Goal: Information Seeking & Learning: Learn about a topic

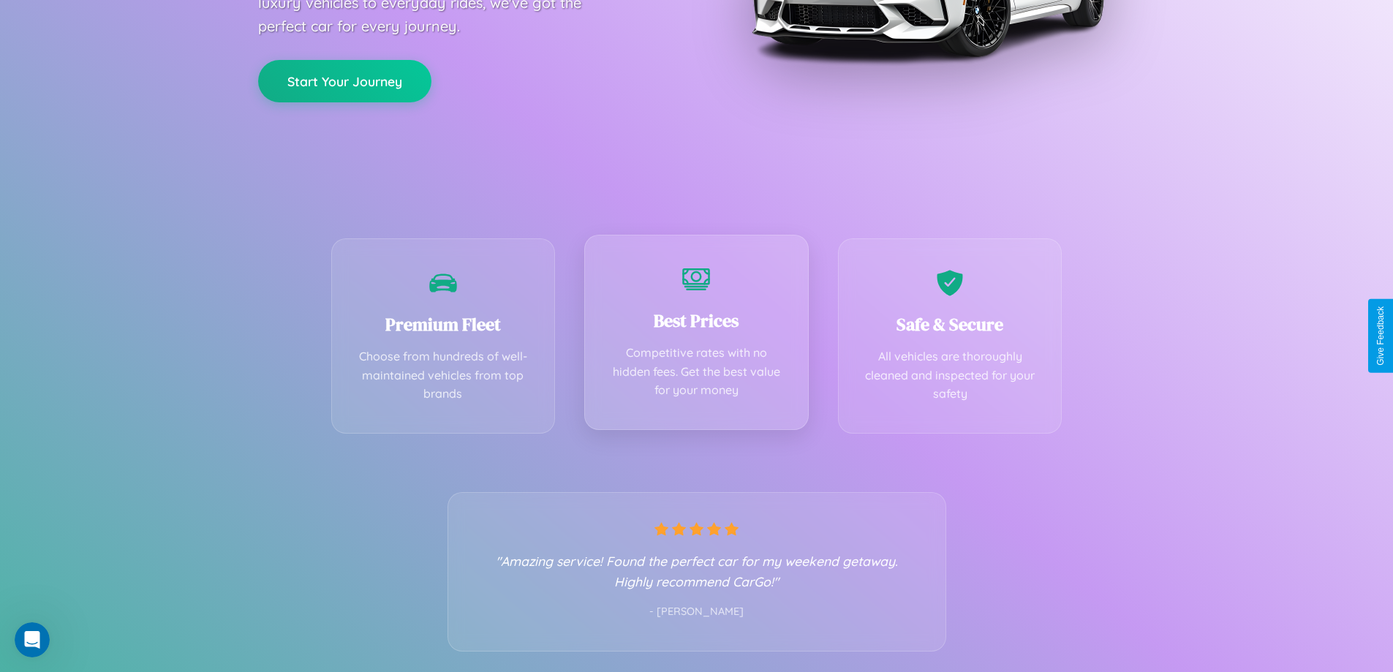
click at [696, 336] on div "Best Prices Competitive rates with no hidden fees. Get the best value for your …" at bounding box center [696, 332] width 225 height 195
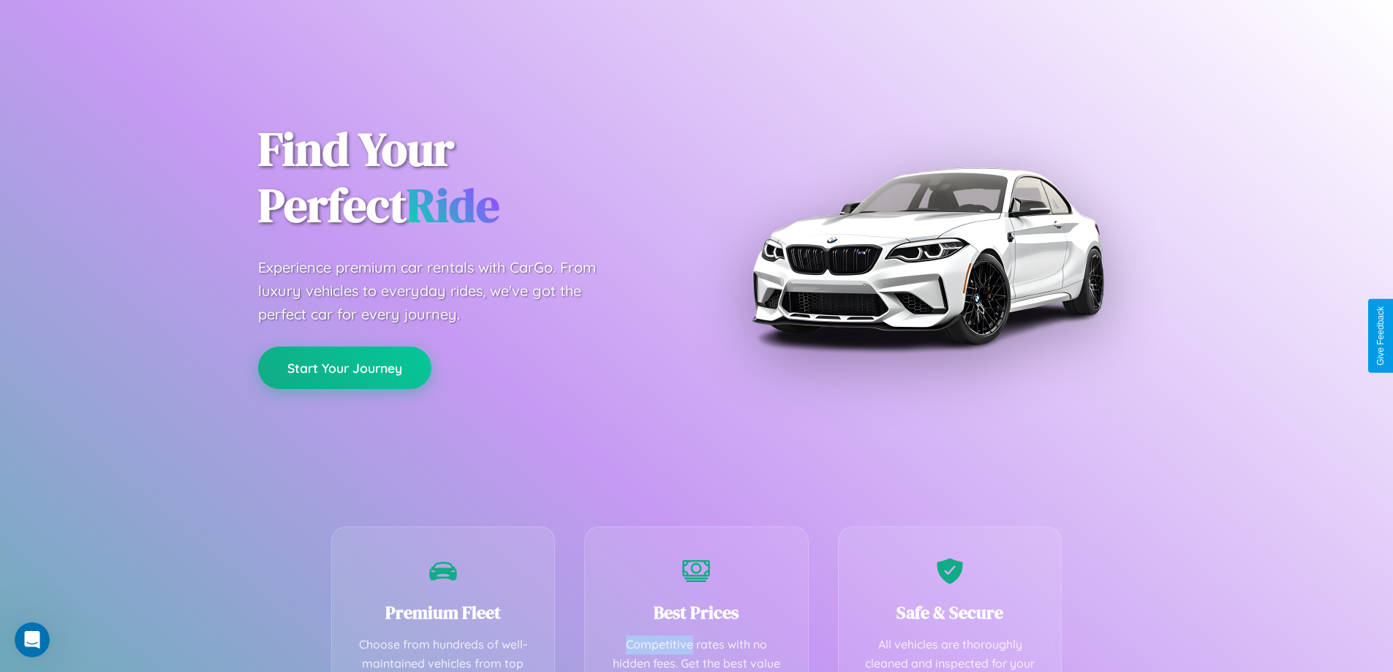
click at [344, 368] on button "Start Your Journey" at bounding box center [344, 368] width 173 height 42
select select "*"
select select "**"
select select "****"
select select "*"
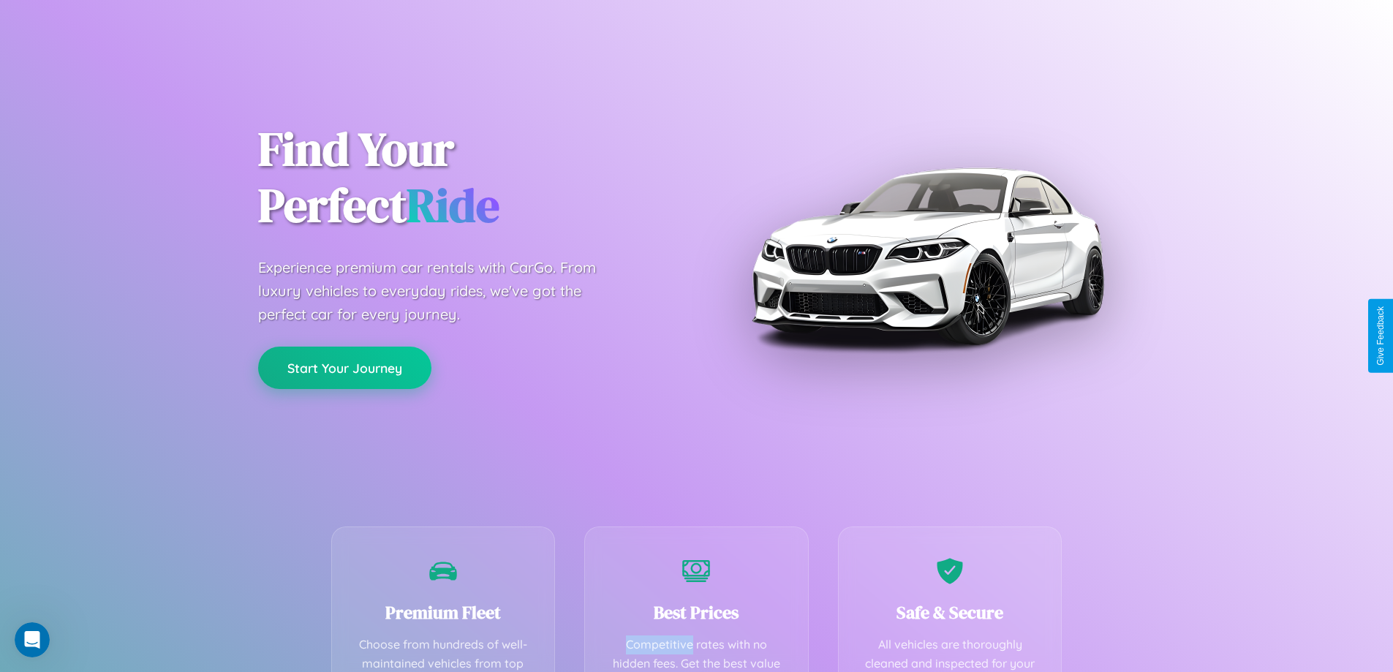
select select "**"
select select "****"
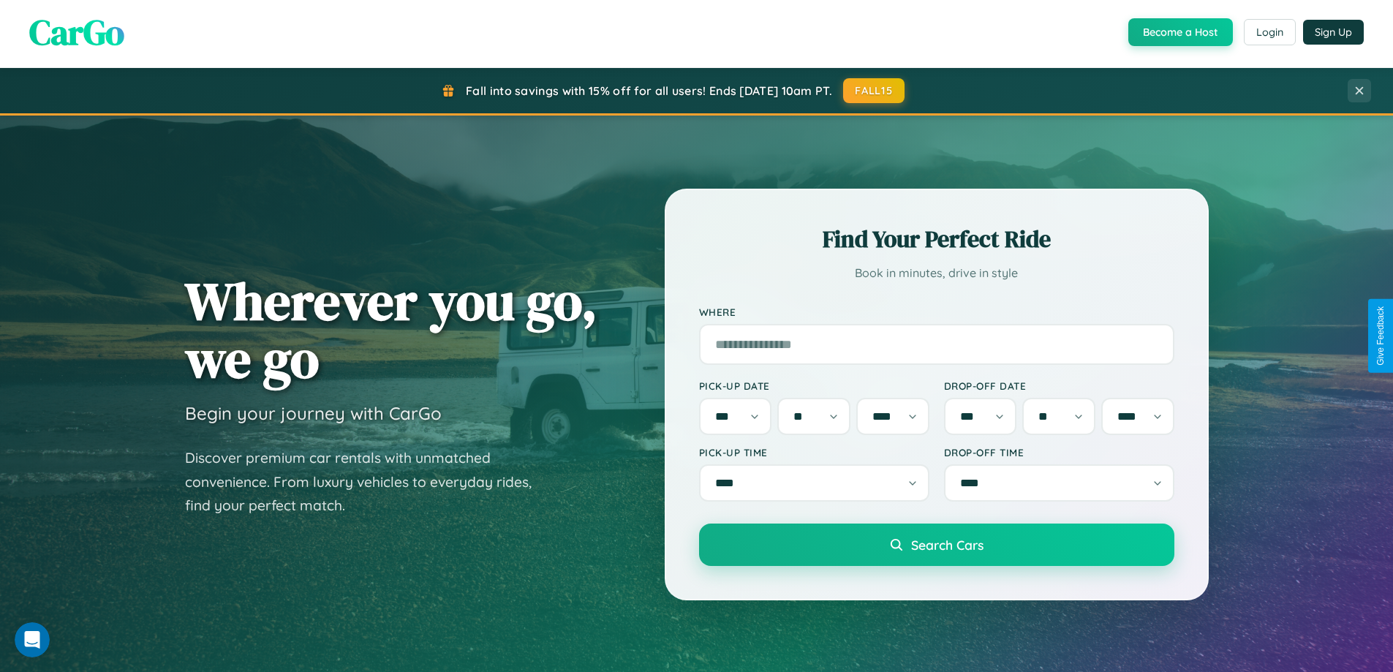
scroll to position [2814, 0]
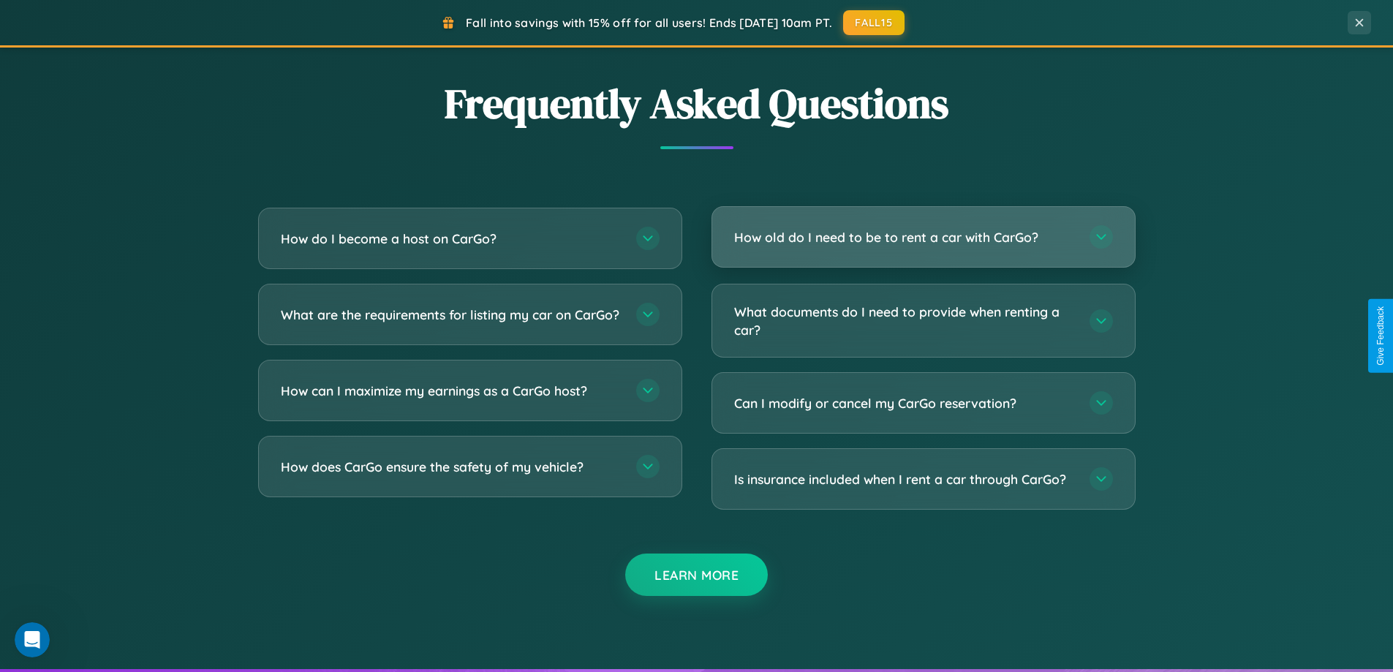
click at [923, 238] on h3 "How old do I need to be to rent a car with CarGo?" at bounding box center [904, 237] width 341 height 18
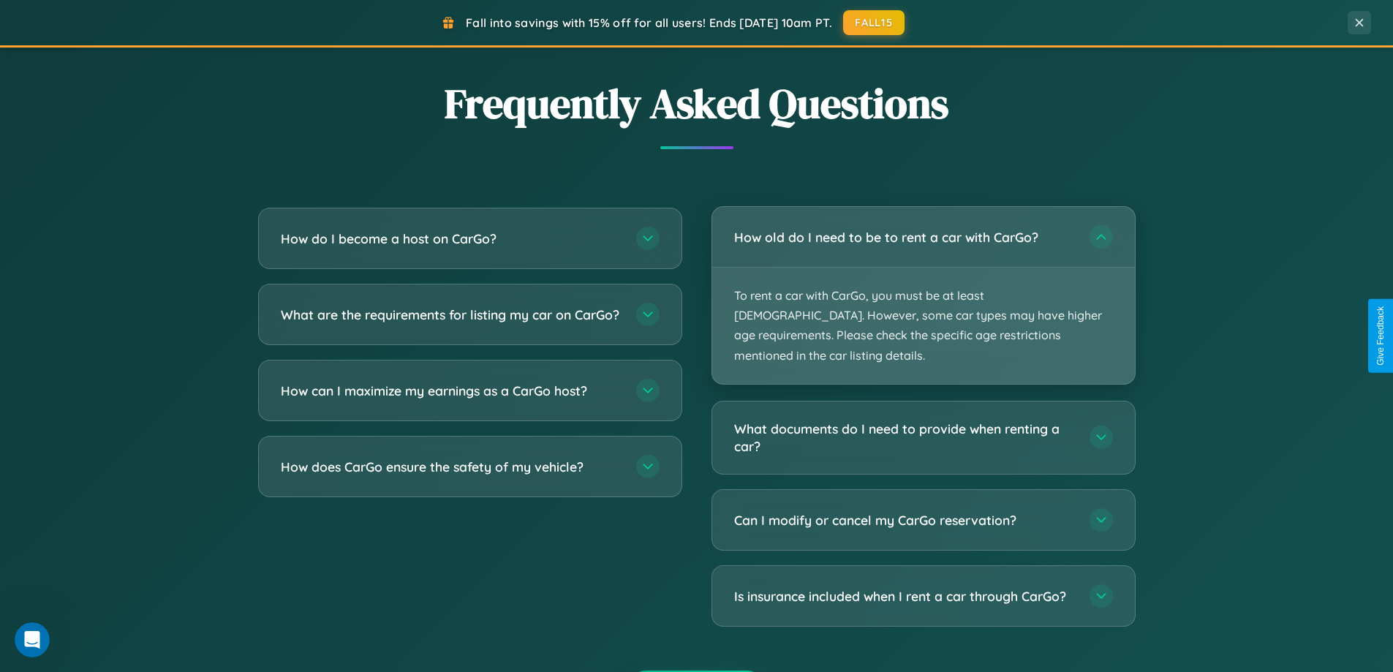
click at [923, 285] on p "To rent a car with CarGo, you must be at least [DEMOGRAPHIC_DATA]. However, som…" at bounding box center [923, 326] width 423 height 116
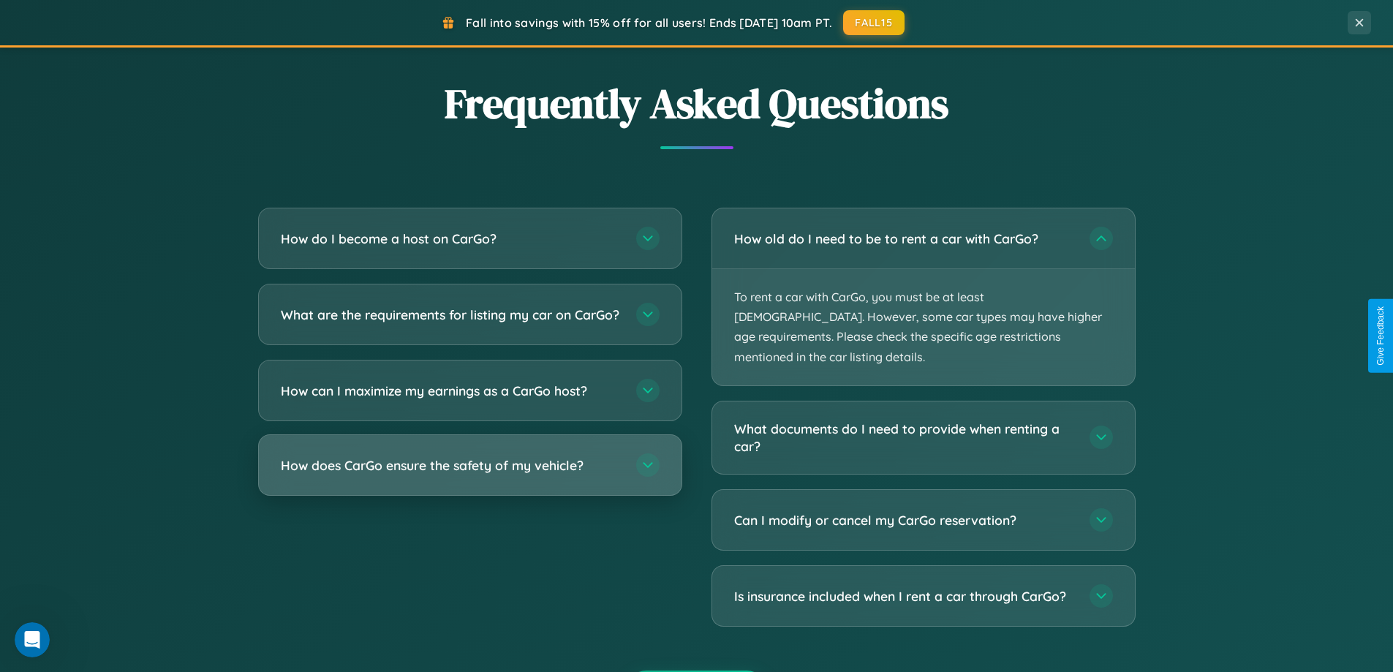
click at [470, 475] on h3 "How does CarGo ensure the safety of my vehicle?" at bounding box center [451, 465] width 341 height 18
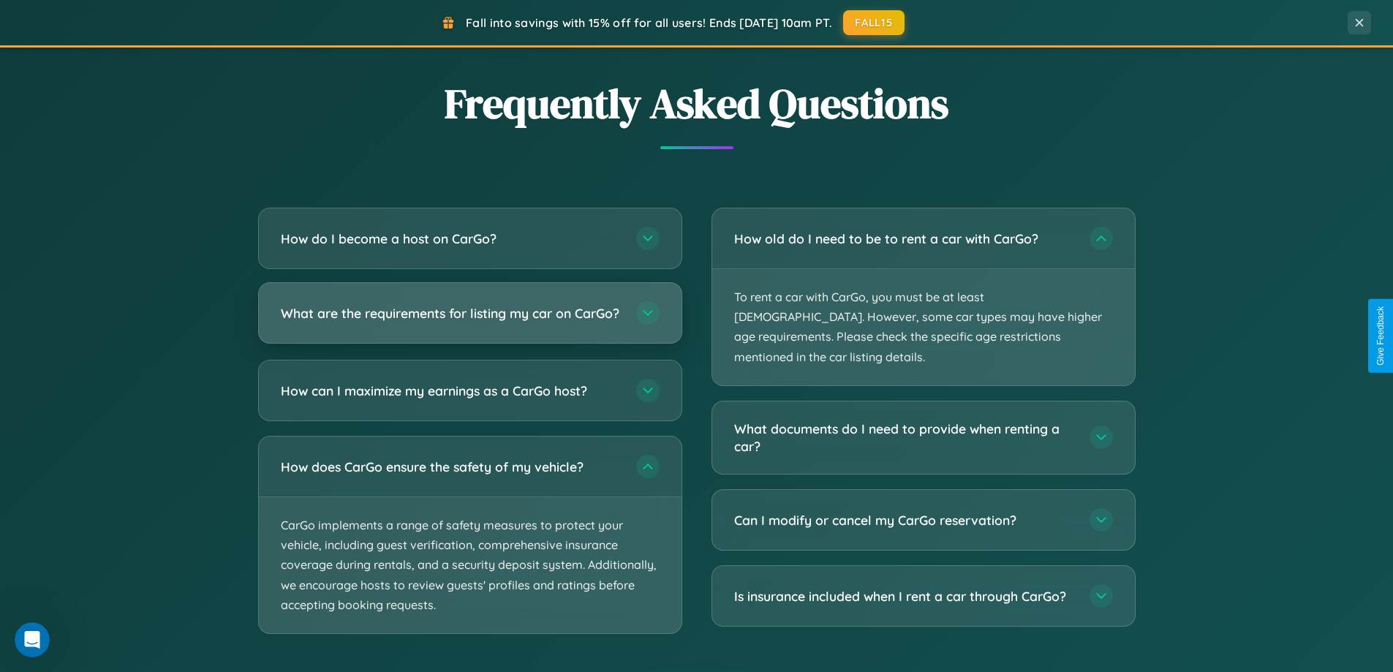
click at [470, 320] on h3 "What are the requirements for listing my car on CarGo?" at bounding box center [451, 313] width 341 height 18
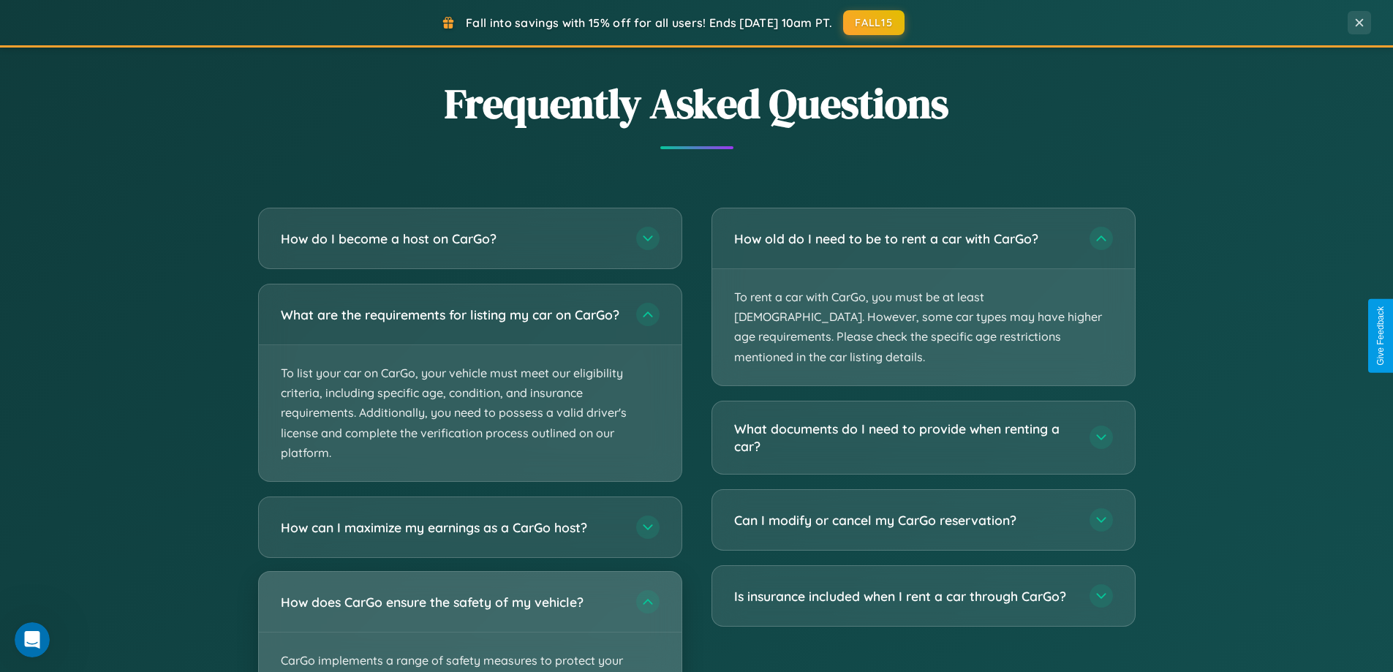
click at [470, 628] on div "How does CarGo ensure the safety of my vehicle?" at bounding box center [470, 602] width 423 height 60
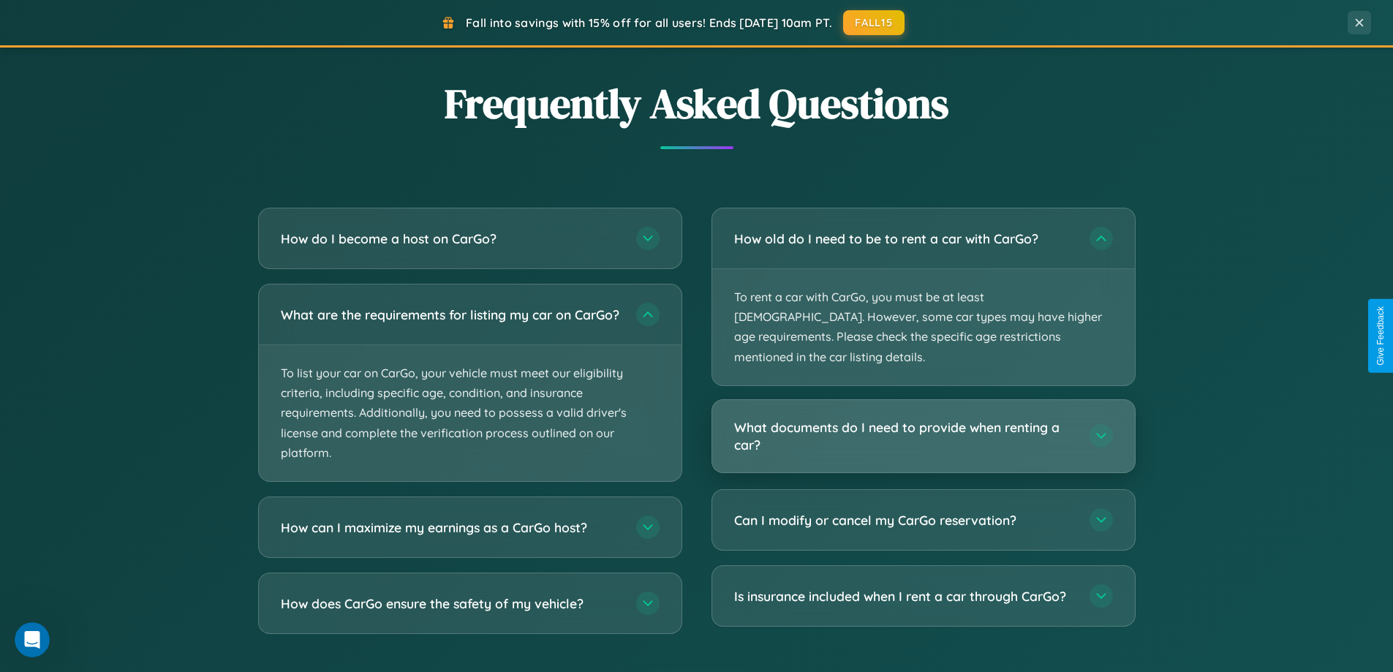
click at [923, 418] on h3 "What documents do I need to provide when renting a car?" at bounding box center [904, 436] width 341 height 36
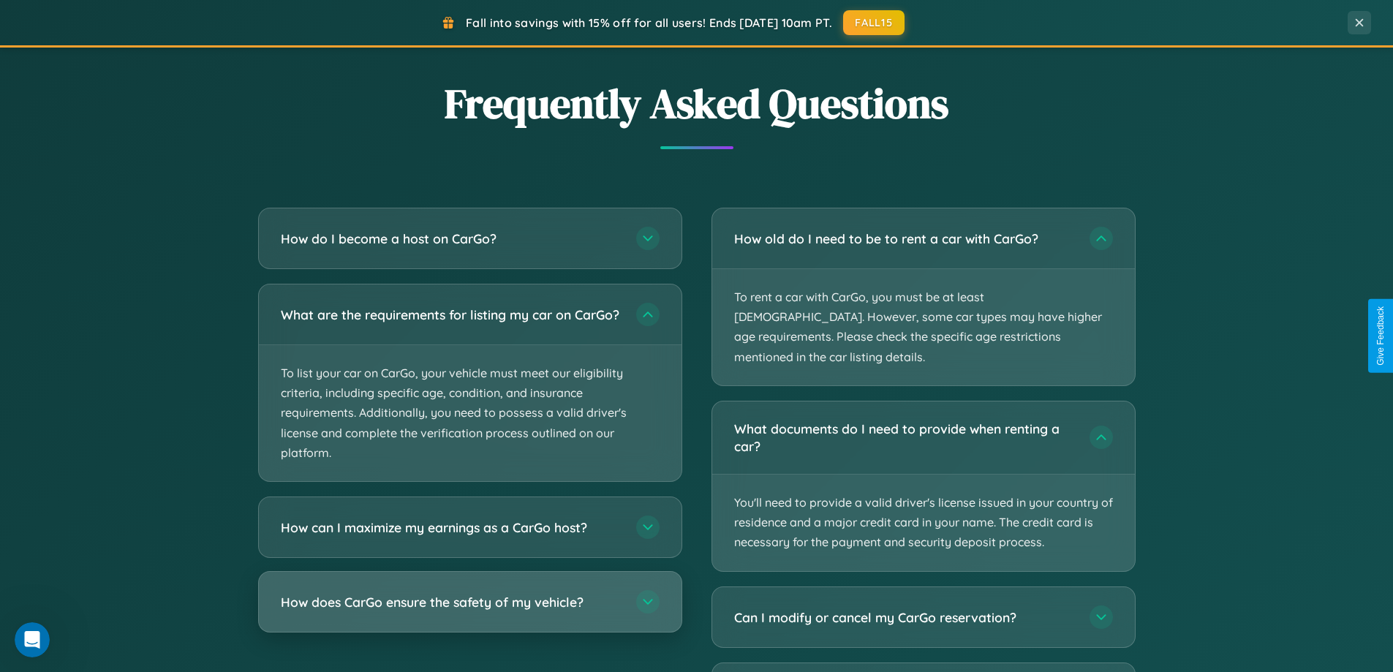
click at [470, 611] on h3 "How does CarGo ensure the safety of my vehicle?" at bounding box center [451, 602] width 341 height 18
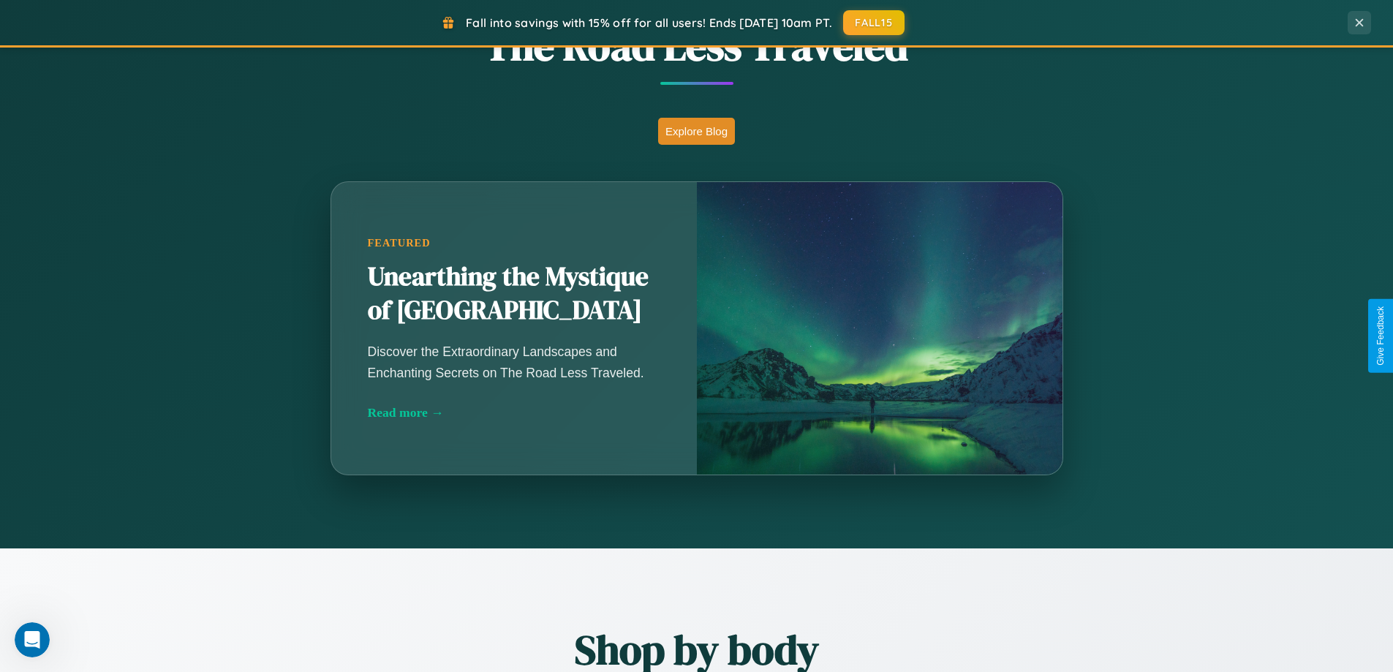
scroll to position [630, 0]
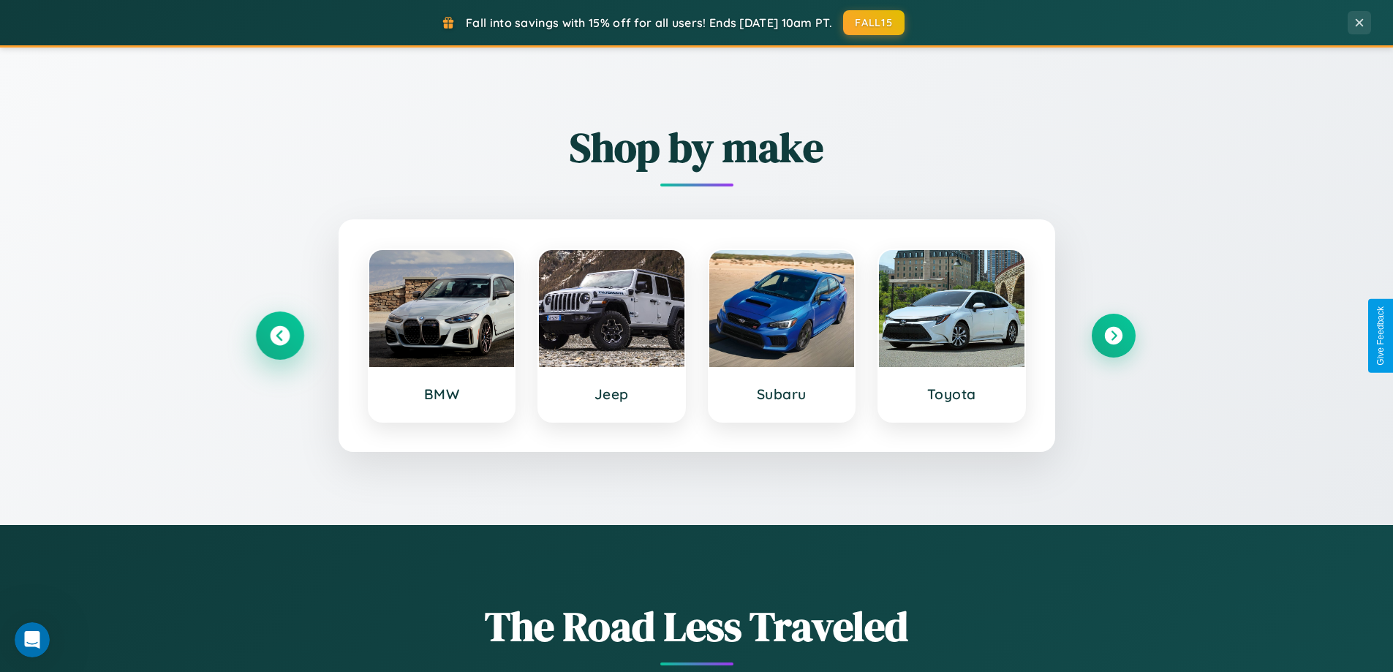
click at [279, 336] on icon at bounding box center [280, 336] width 20 height 20
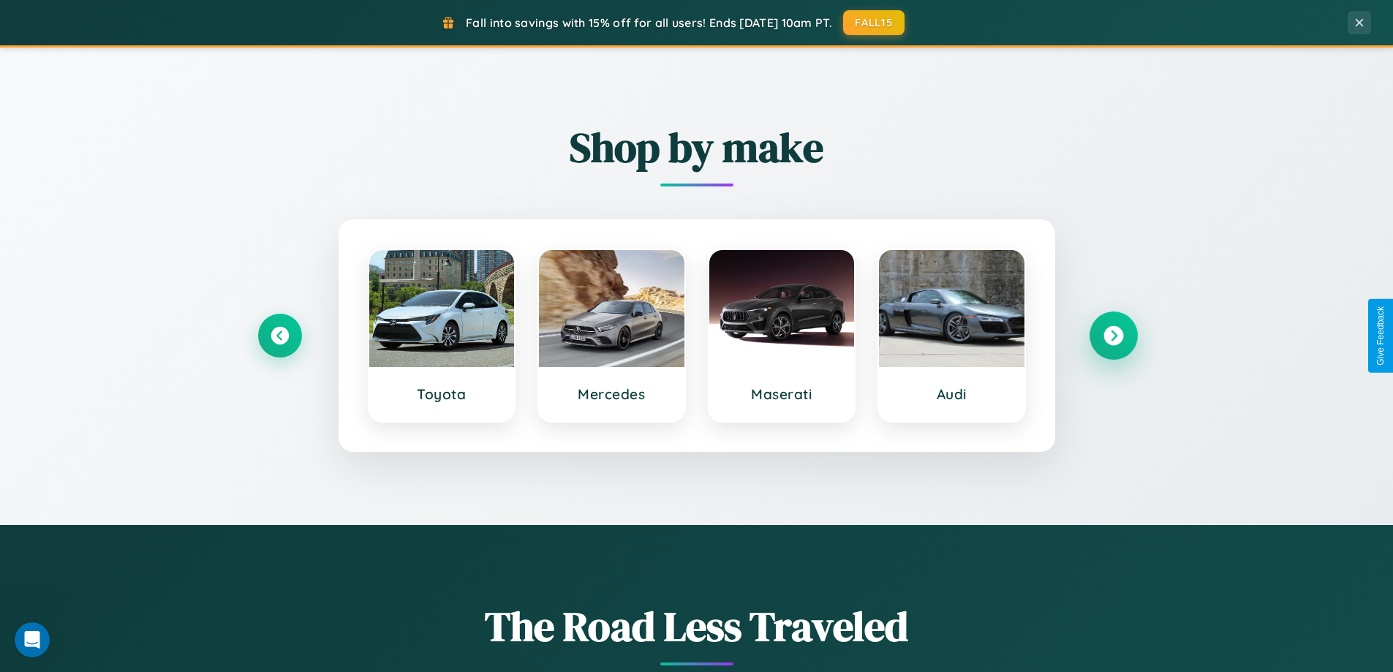
click at [1113, 336] on icon at bounding box center [1114, 336] width 20 height 20
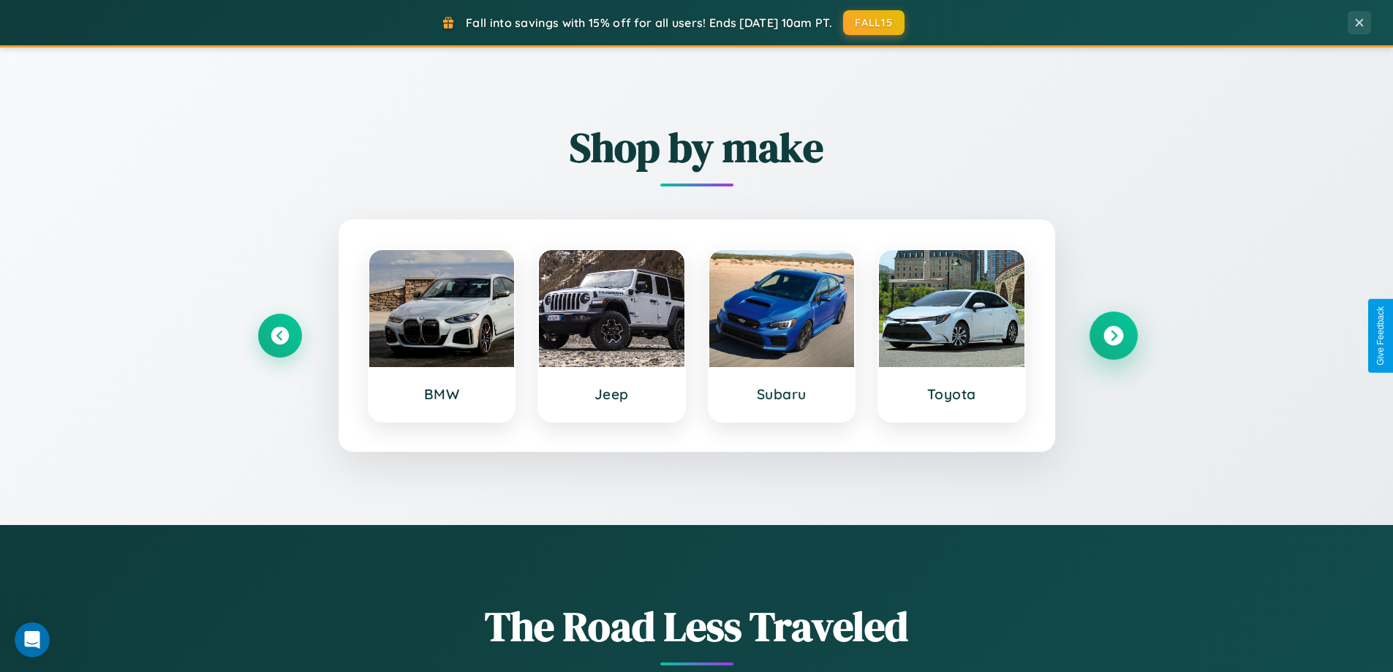
click at [1113, 336] on icon at bounding box center [1114, 336] width 20 height 20
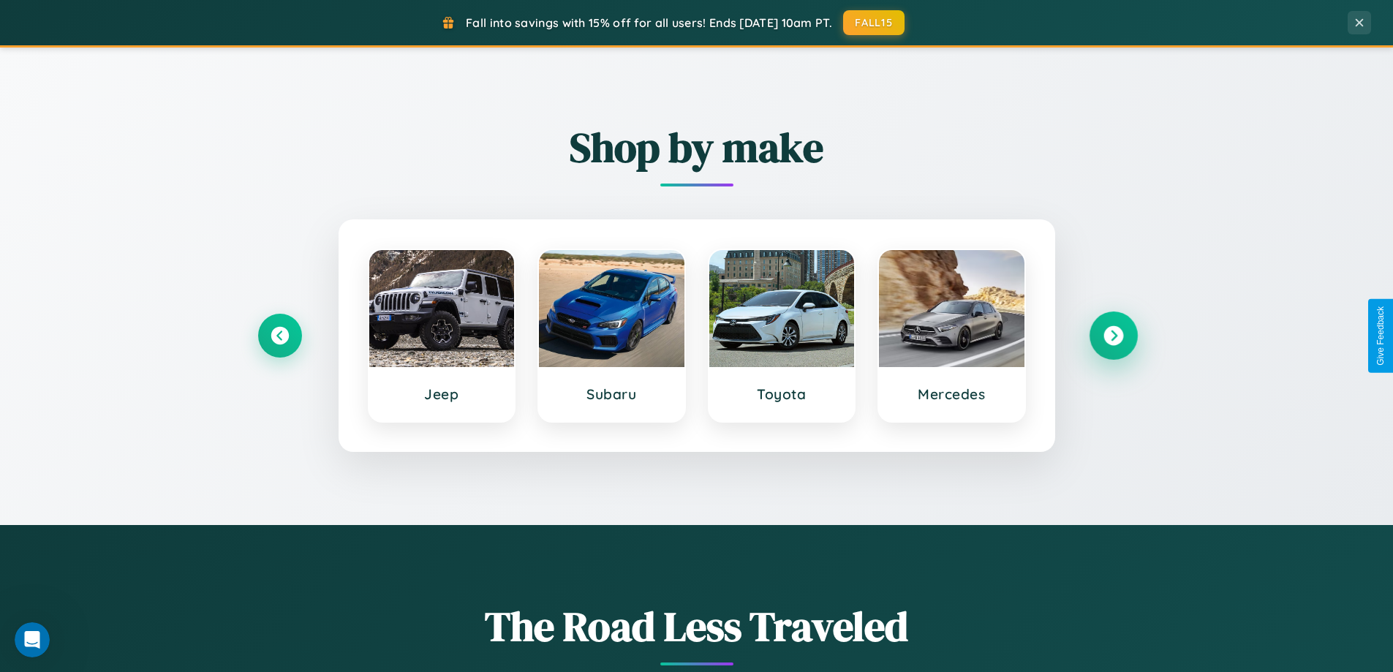
click at [1113, 336] on icon at bounding box center [1114, 336] width 20 height 20
